Goal: Information Seeking & Learning: Learn about a topic

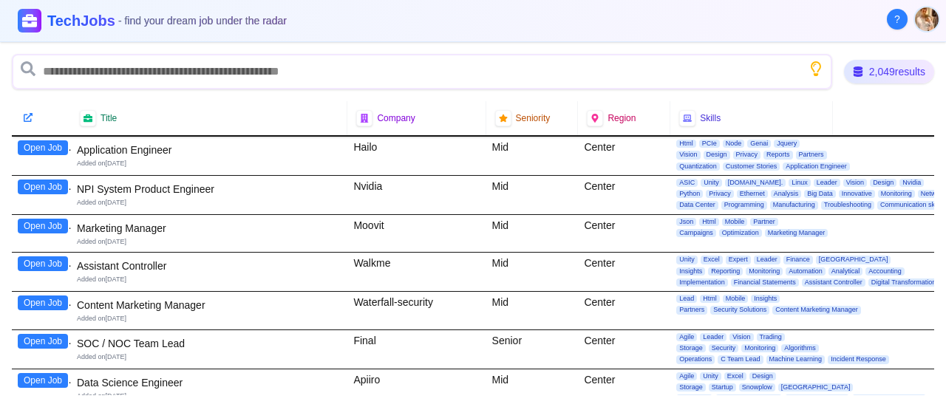
click at [44, 145] on button "Open Job" at bounding box center [43, 147] width 50 height 15
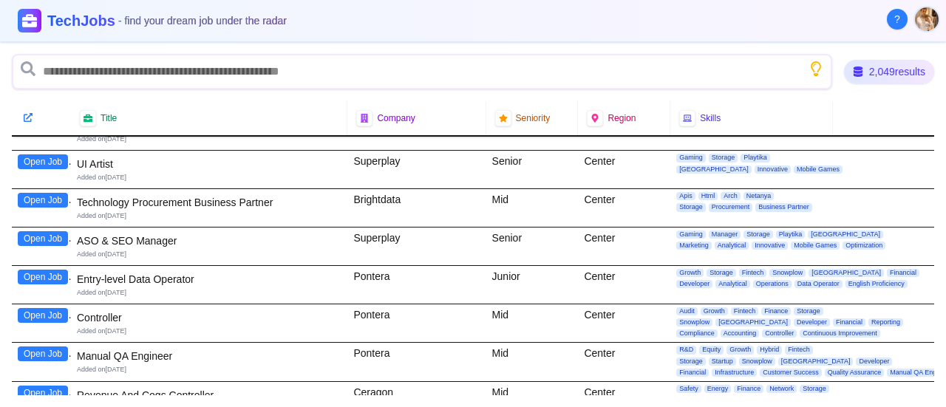
scroll to position [370, 0]
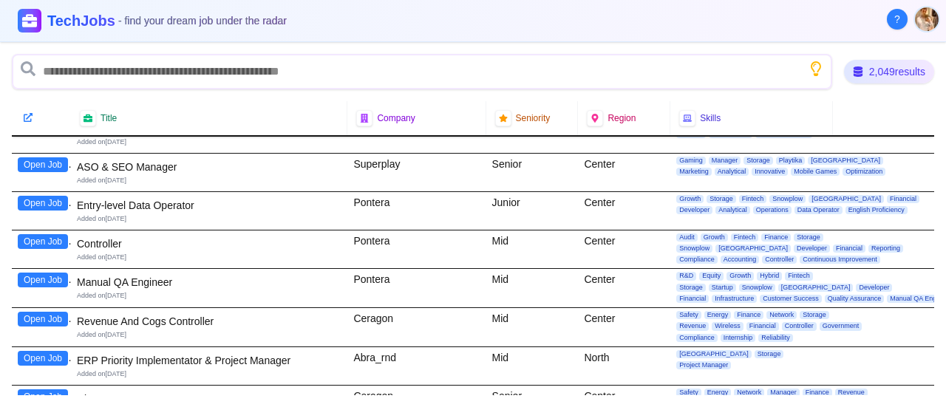
click at [56, 201] on button "Open Job" at bounding box center [43, 203] width 50 height 15
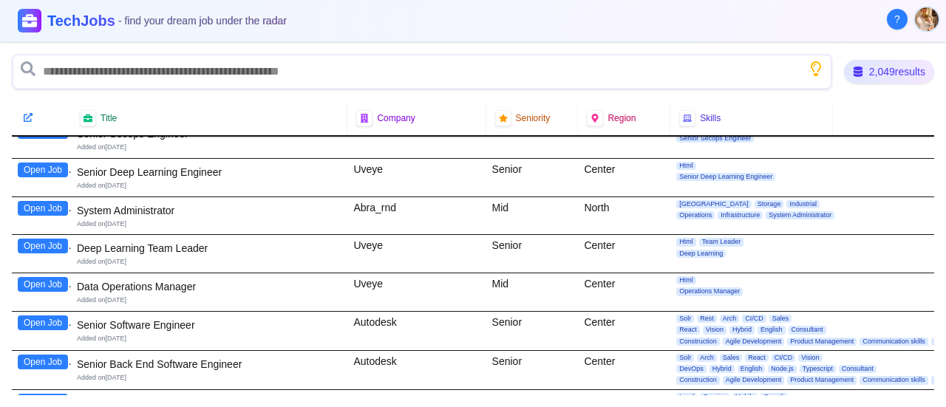
scroll to position [813, 0]
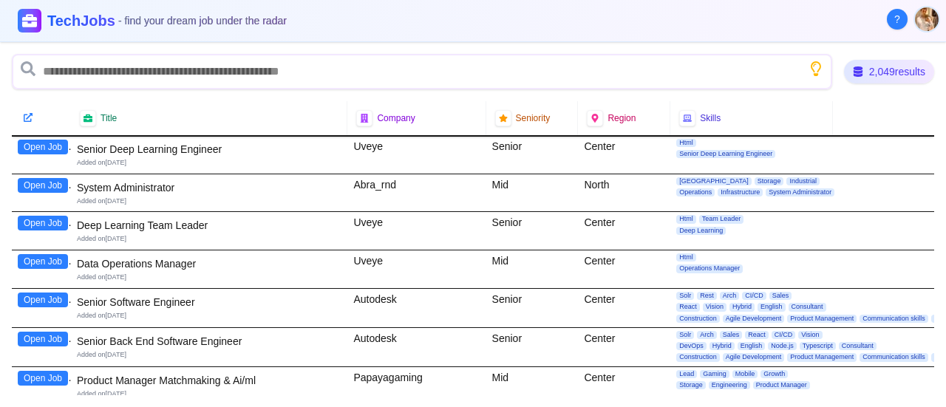
click at [55, 256] on button "Open Job" at bounding box center [43, 261] width 50 height 15
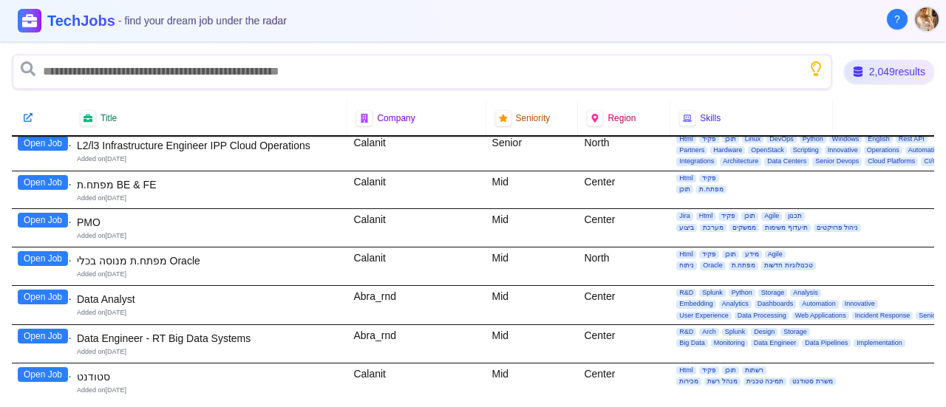
scroll to position [1700, 0]
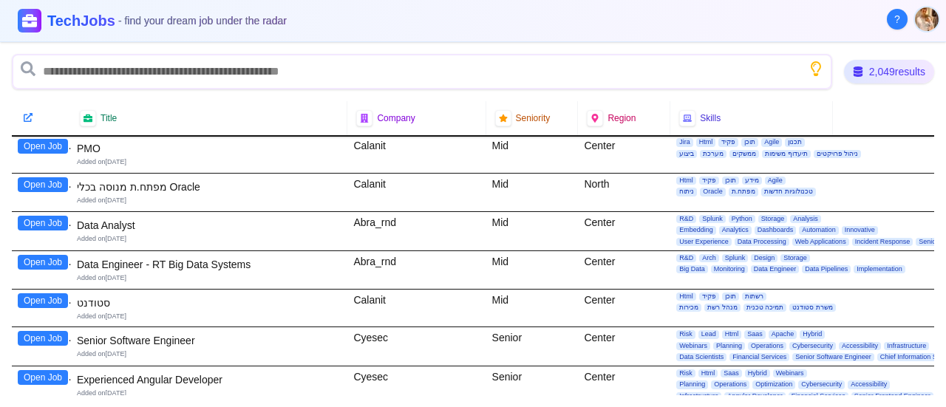
click at [53, 216] on button "Open Job" at bounding box center [43, 223] width 50 height 15
click at [46, 255] on button "Open Job" at bounding box center [43, 262] width 50 height 15
click at [50, 293] on button "Open Job" at bounding box center [43, 300] width 50 height 15
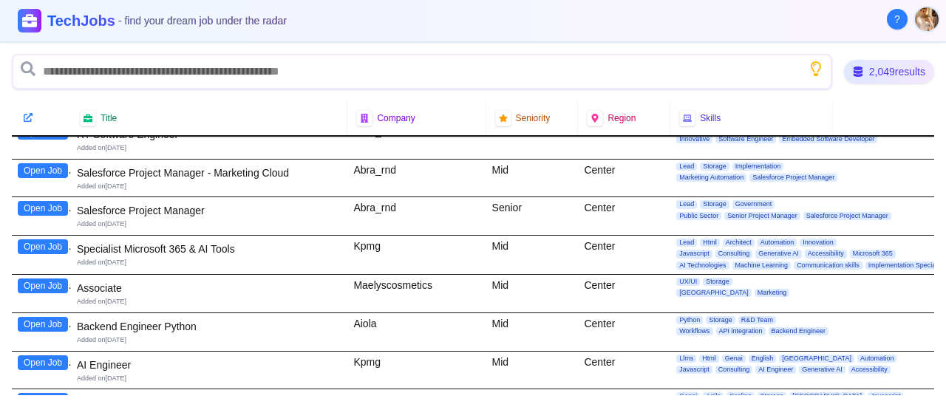
scroll to position [2291, 0]
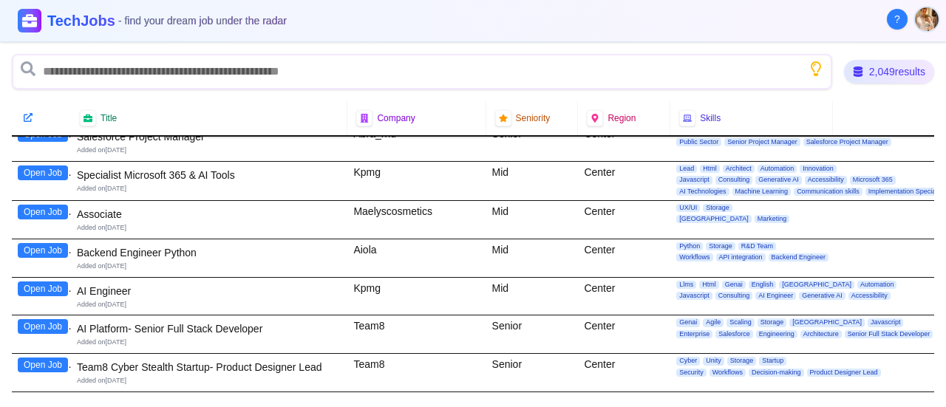
click at [53, 282] on button "Open Job" at bounding box center [43, 289] width 50 height 15
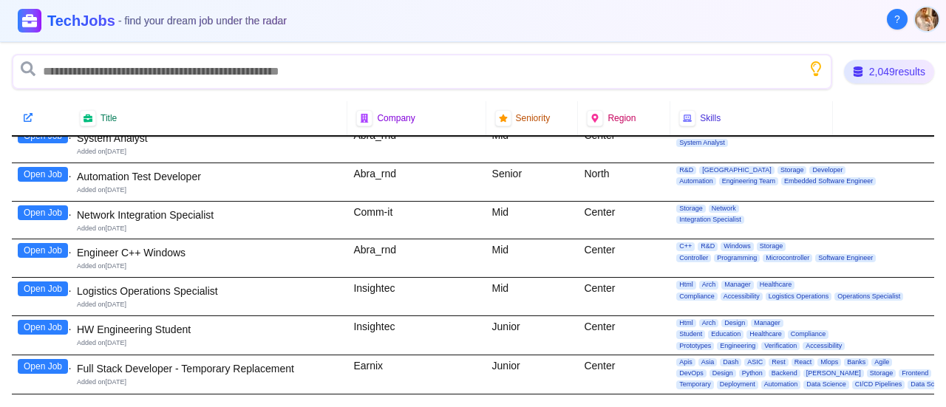
scroll to position [3621, 0]
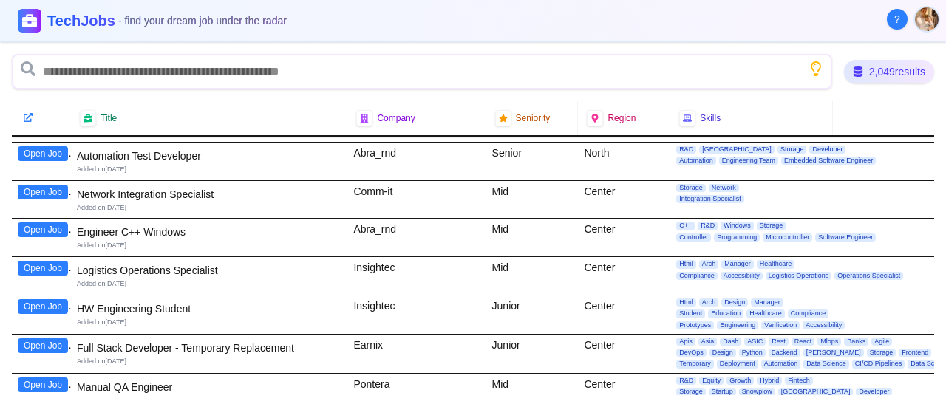
click at [55, 299] on button "Open Job" at bounding box center [43, 306] width 50 height 15
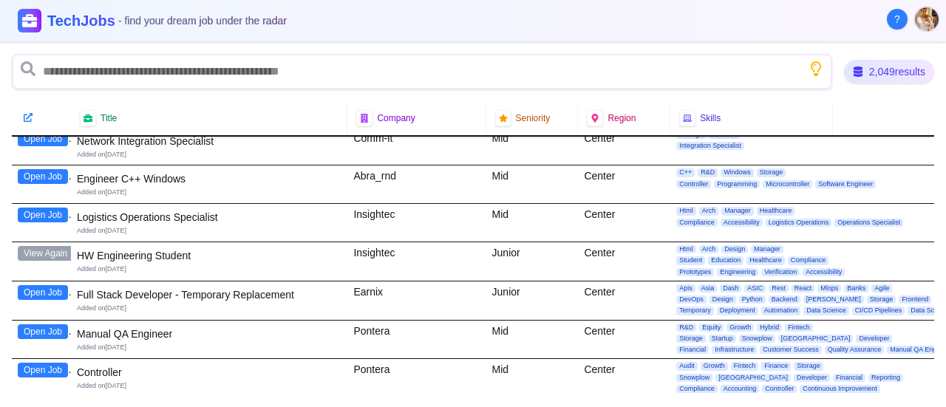
scroll to position [3695, 0]
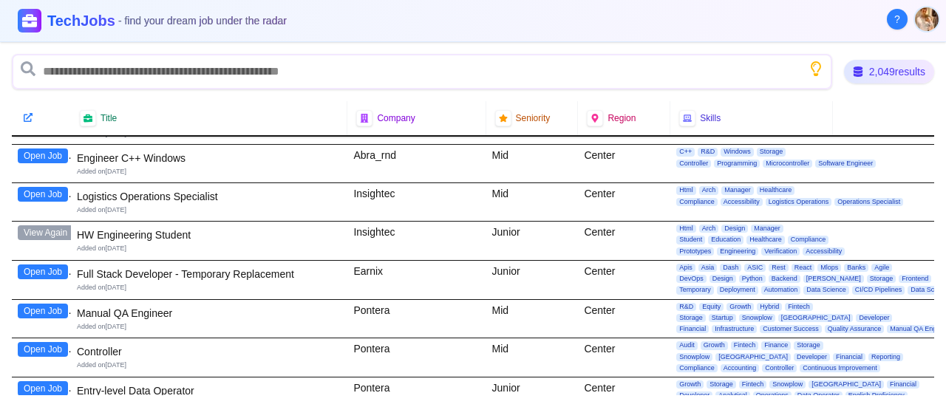
click at [33, 265] on button "Open Job" at bounding box center [43, 272] width 50 height 15
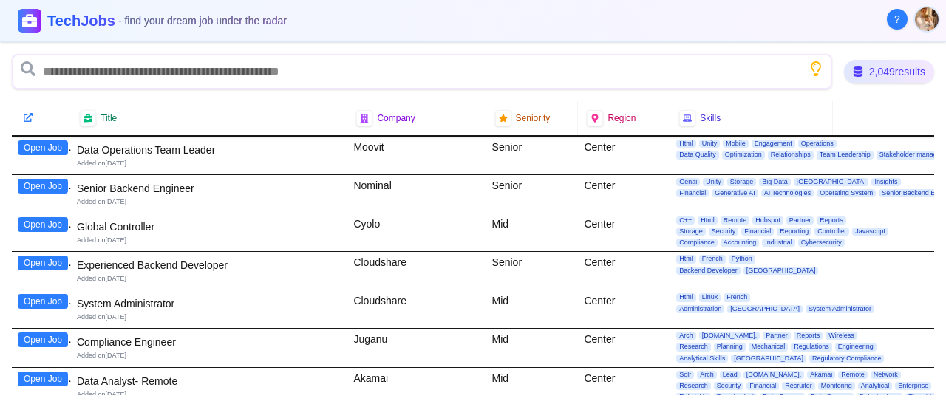
scroll to position [4434, 0]
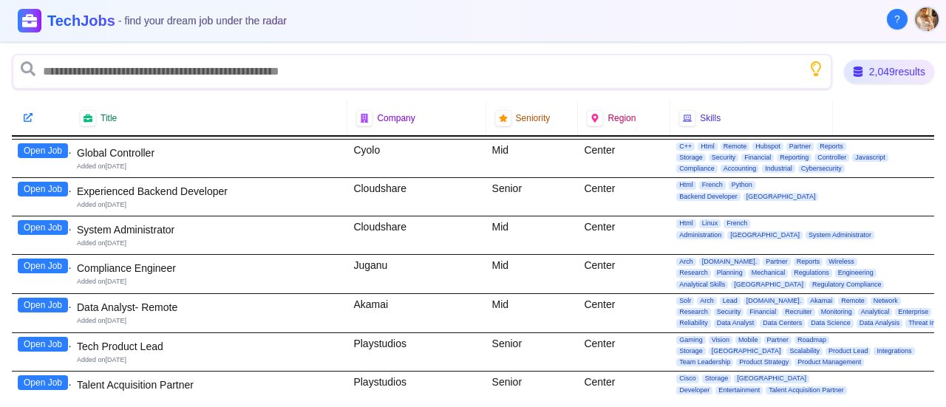
click at [53, 298] on button "Open Job" at bounding box center [43, 305] width 50 height 15
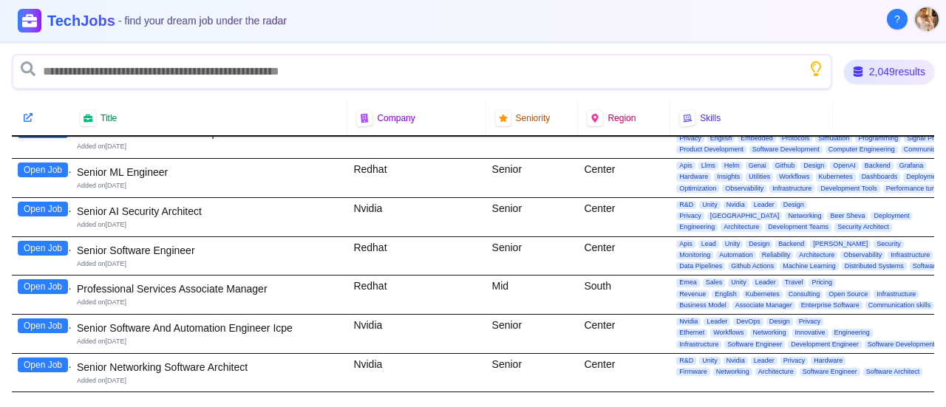
scroll to position [7391, 0]
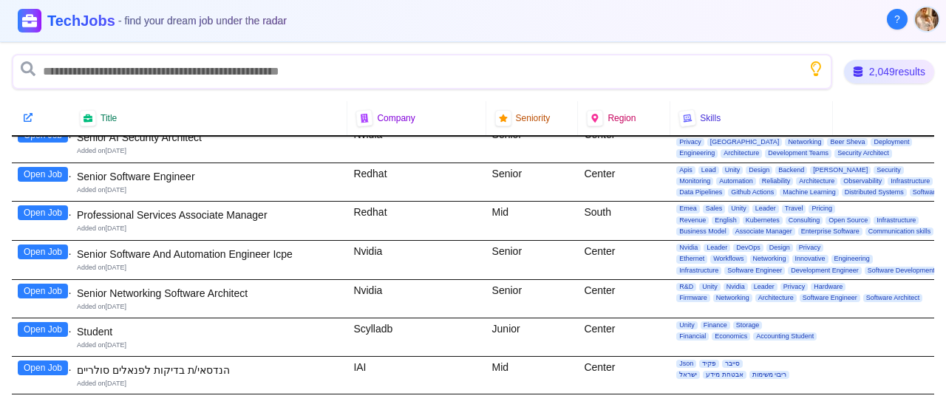
click at [173, 286] on div "Senior Networking Software Architect" at bounding box center [209, 293] width 265 height 15
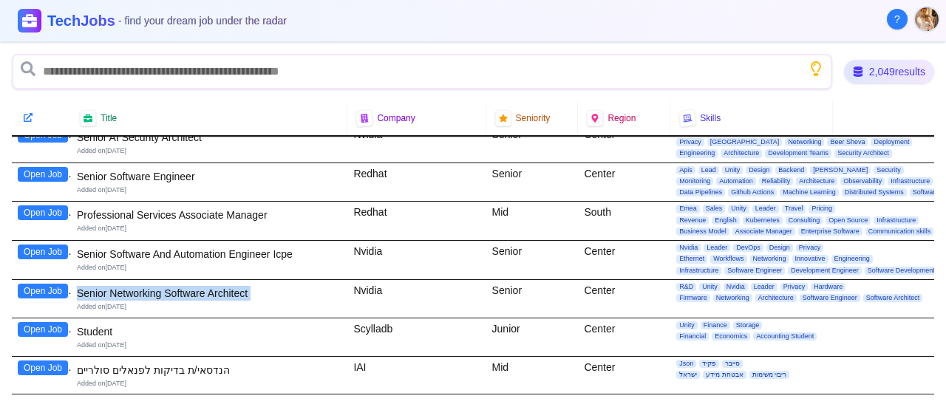
click at [173, 286] on div "Senior Networking Software Architect" at bounding box center [209, 293] width 265 height 15
click at [194, 286] on div "Senior Networking Software Architect" at bounding box center [209, 293] width 265 height 15
click at [195, 247] on div "Senior Software And Automation Engineer Icpe" at bounding box center [209, 254] width 265 height 15
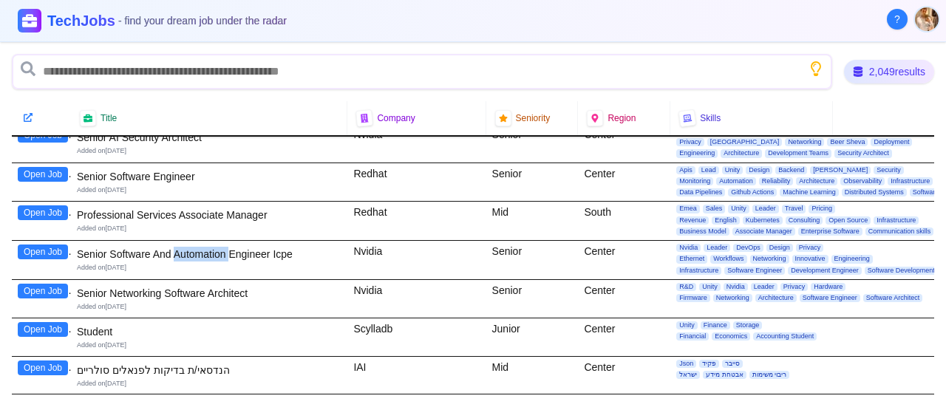
click at [195, 247] on div "Senior Software And Automation Engineer Icpe" at bounding box center [209, 254] width 265 height 15
click at [186, 286] on div "Senior Networking Software Architect" at bounding box center [209, 293] width 265 height 15
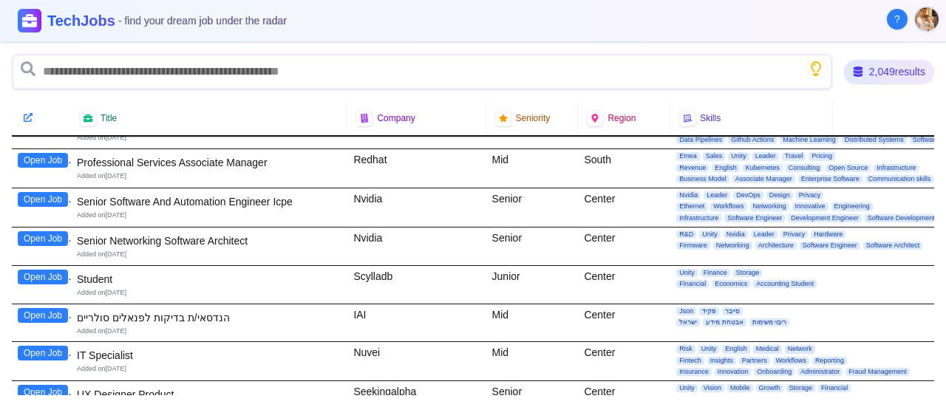
scroll to position [7465, 0]
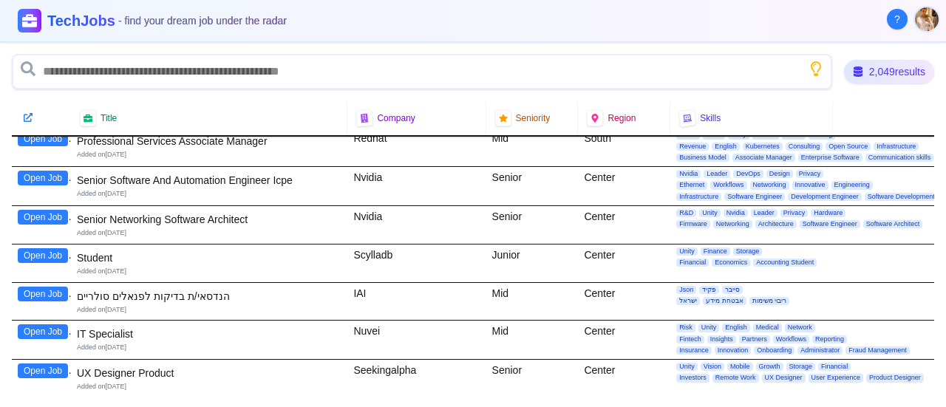
click at [54, 248] on button "Open Job" at bounding box center [43, 255] width 50 height 15
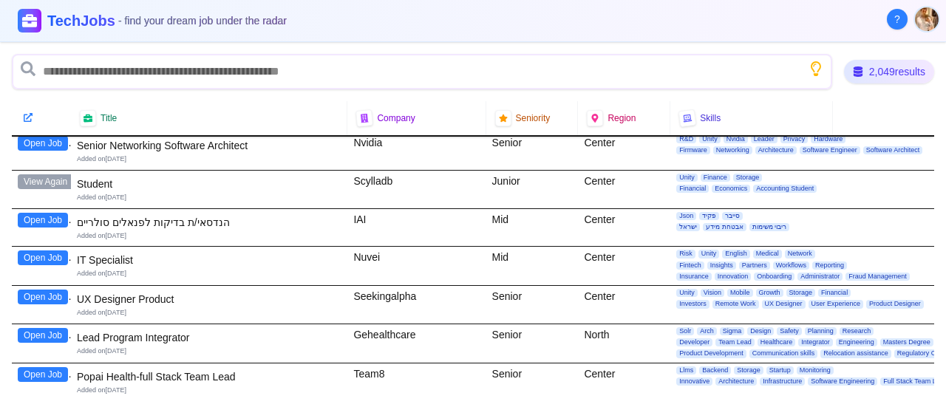
scroll to position [7613, 0]
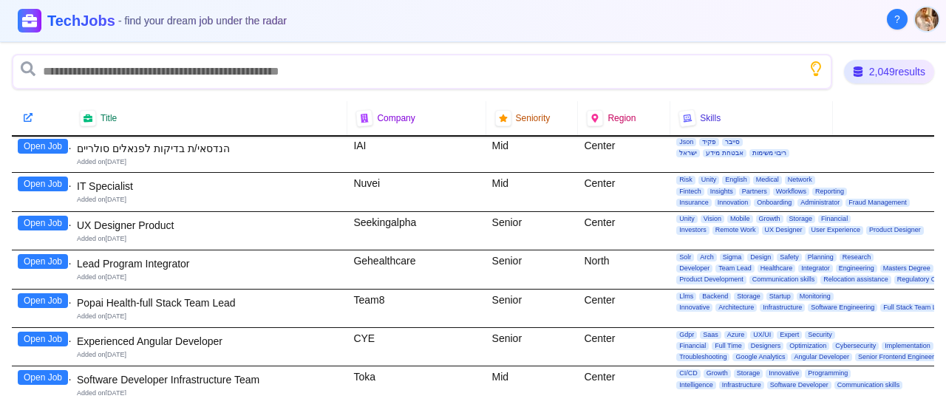
click at [210, 296] on div "Popai Health-full Stack Team Lead" at bounding box center [209, 303] width 265 height 15
click at [183, 331] on div "Experienced Angular Developer Added on [DATE]" at bounding box center [209, 347] width 265 height 32
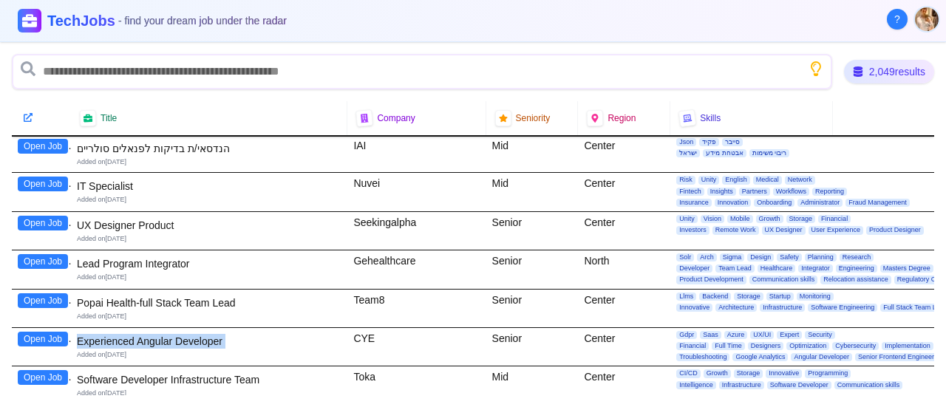
click at [183, 331] on div "Experienced Angular Developer Added on [DATE]" at bounding box center [209, 347] width 265 height 32
click at [182, 372] on div "Software Developer Infrastructure Team" at bounding box center [209, 379] width 265 height 15
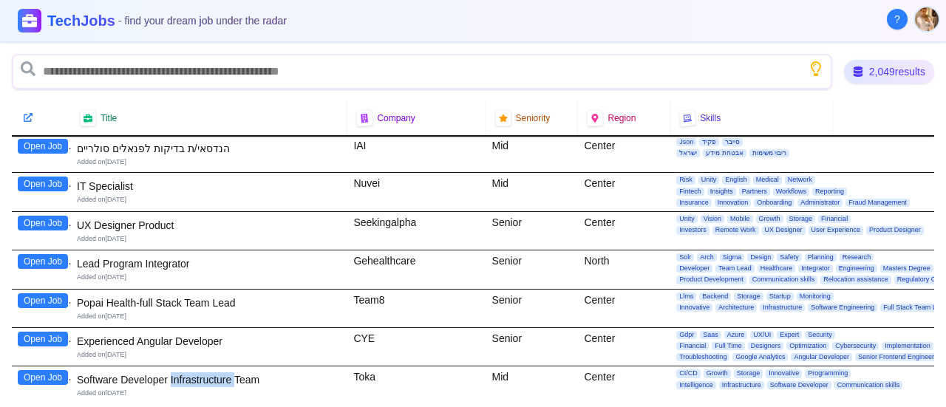
click at [182, 372] on div "Software Developer Infrastructure Team" at bounding box center [209, 379] width 265 height 15
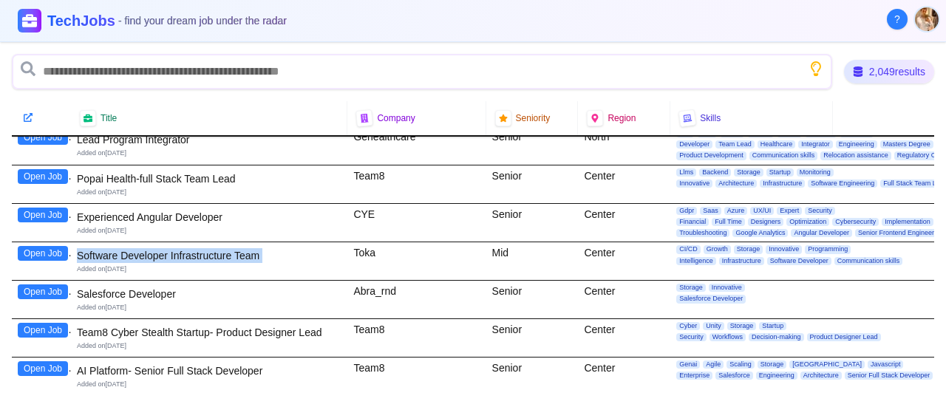
scroll to position [7760, 0]
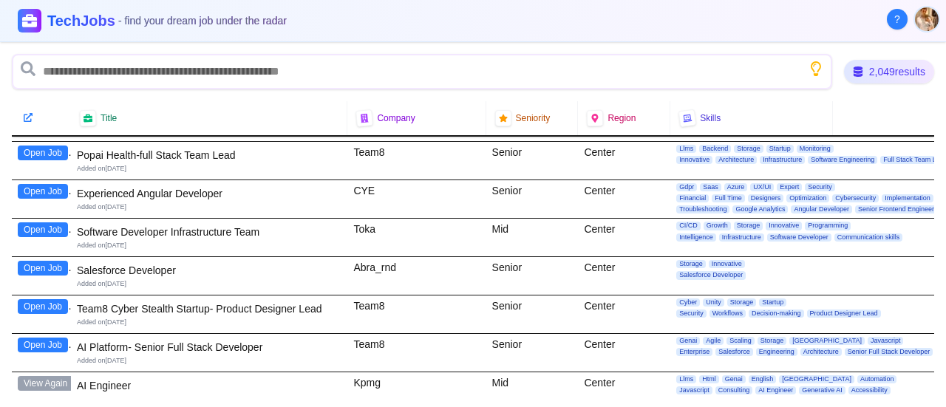
click at [167, 263] on div "Salesforce Developer" at bounding box center [209, 270] width 265 height 15
click at [224, 302] on div "Team8 Cyber Stealth Startup- Product Designer Lead" at bounding box center [209, 309] width 265 height 15
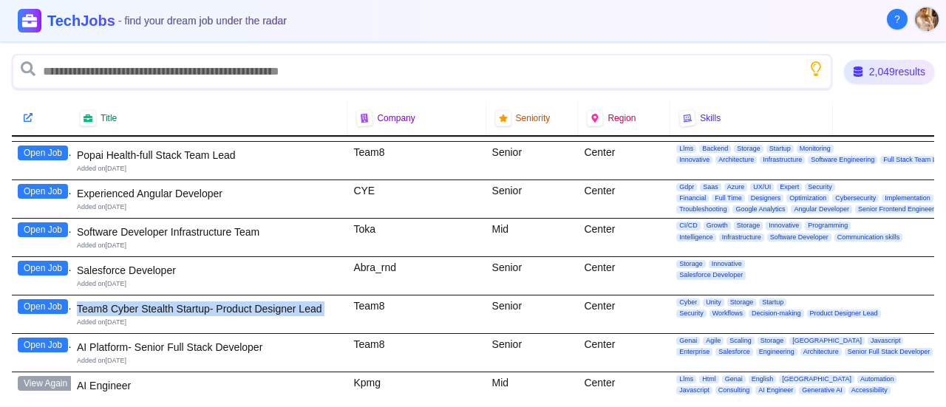
click at [224, 302] on div "Team8 Cyber Stealth Startup- Product Designer Lead" at bounding box center [209, 309] width 265 height 15
click at [226, 340] on div "AI Platform- Senior Full Stack Developer" at bounding box center [209, 347] width 265 height 15
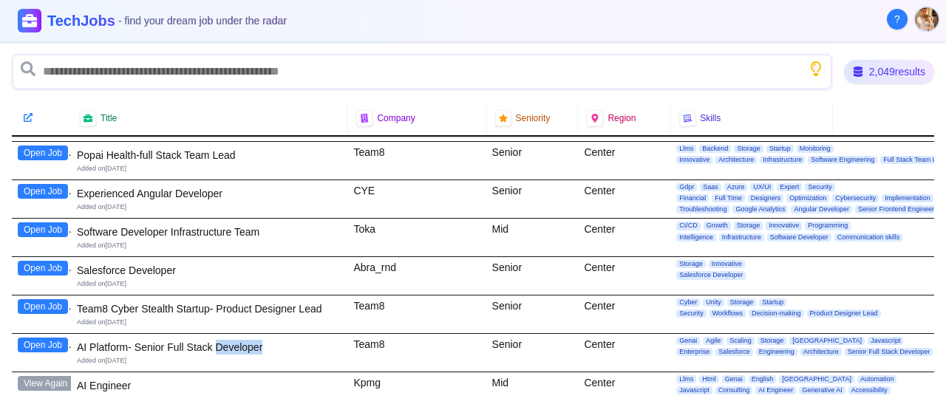
click at [226, 340] on div "AI Platform- Senior Full Stack Developer" at bounding box center [209, 347] width 265 height 15
click at [262, 296] on div "Team8 Cyber Stealth Startup- Product Designer Lead Added on [DATE]" at bounding box center [209, 315] width 276 height 38
